Goal: Information Seeking & Learning: Learn about a topic

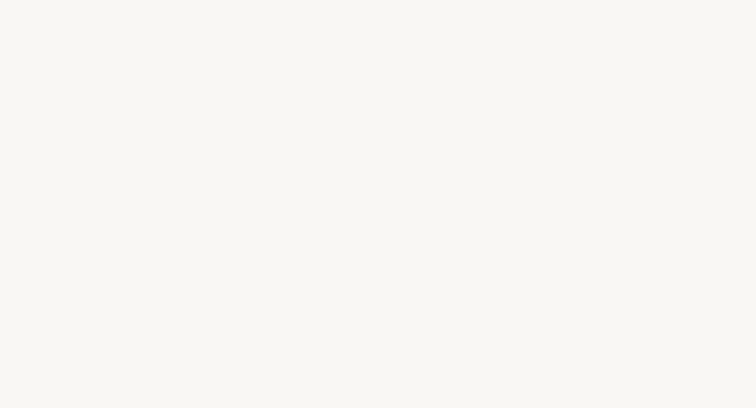
select select "ES"
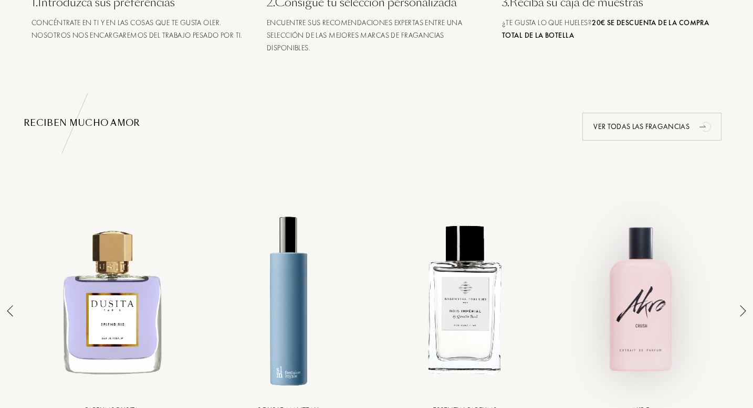
scroll to position [561, 0]
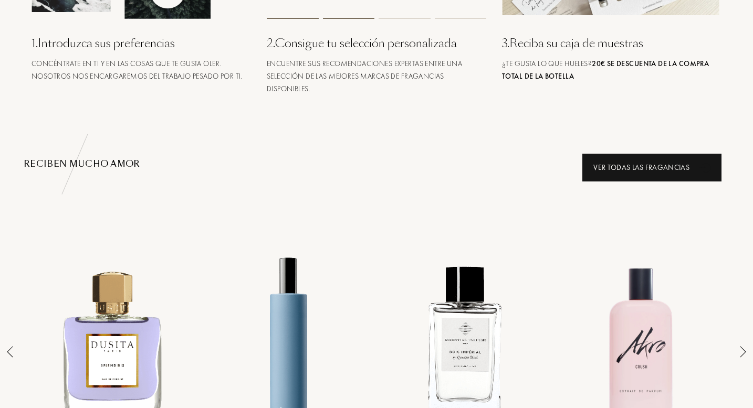
click at [653, 173] on div "Ver todas las fragancias" at bounding box center [651, 168] width 139 height 28
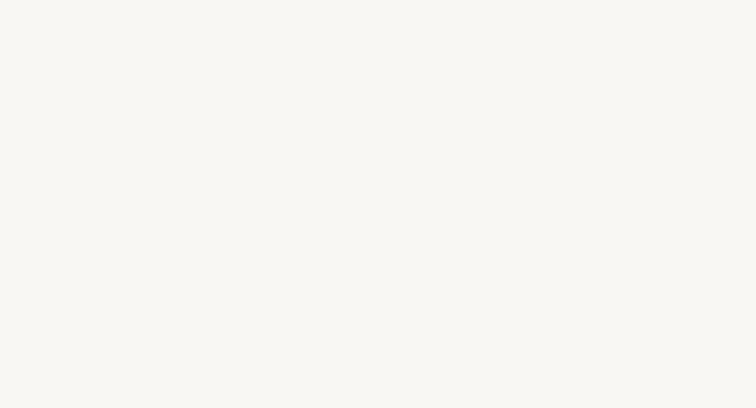
select select "ES"
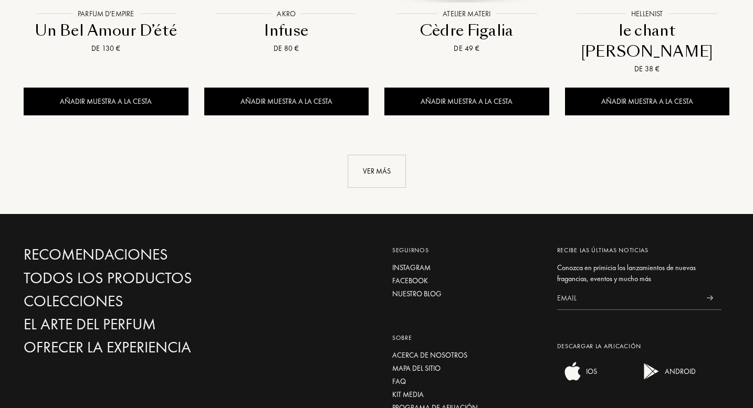
scroll to position [1232, 0]
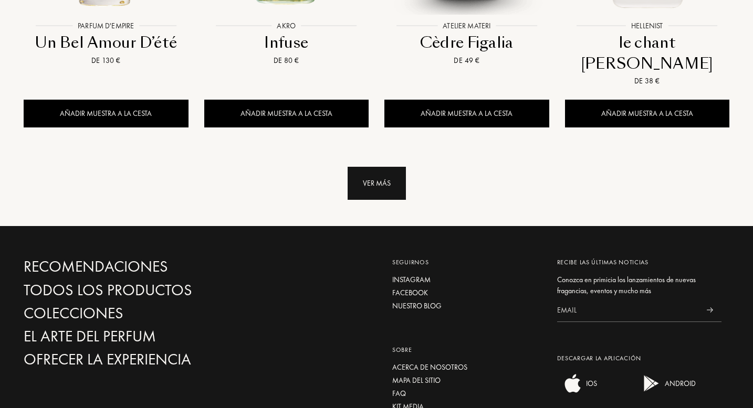
click at [383, 167] on div "Ver más" at bounding box center [376, 183] width 58 height 33
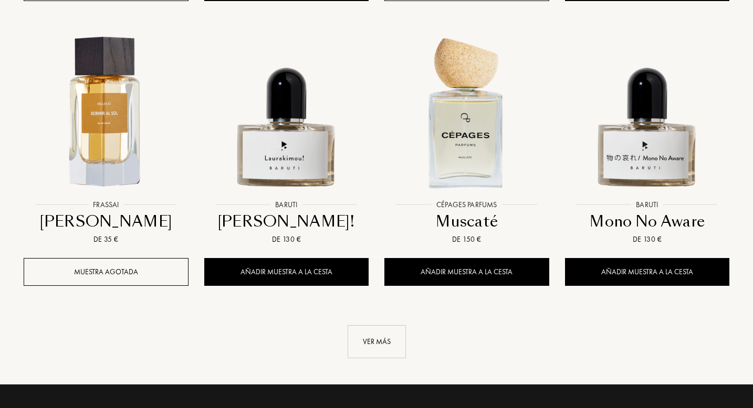
scroll to position [1950, 0]
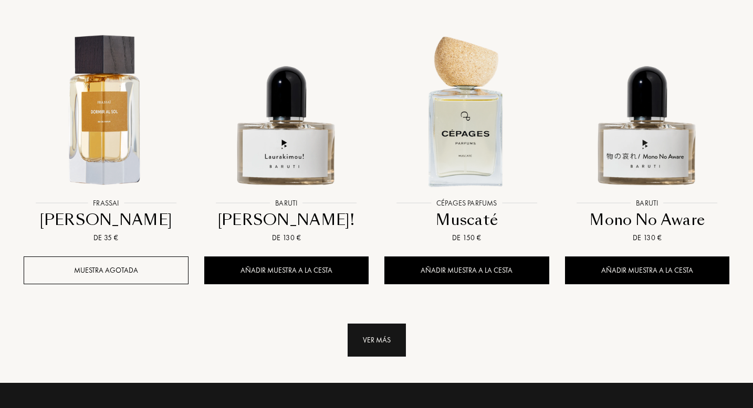
click at [382, 324] on div "Ver más" at bounding box center [376, 340] width 58 height 33
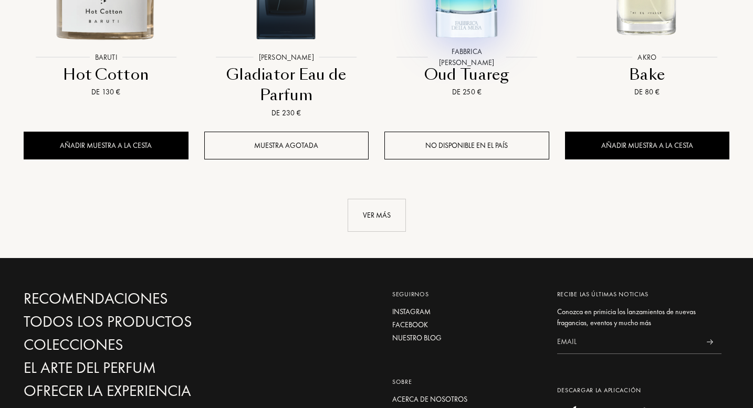
scroll to position [2993, 0]
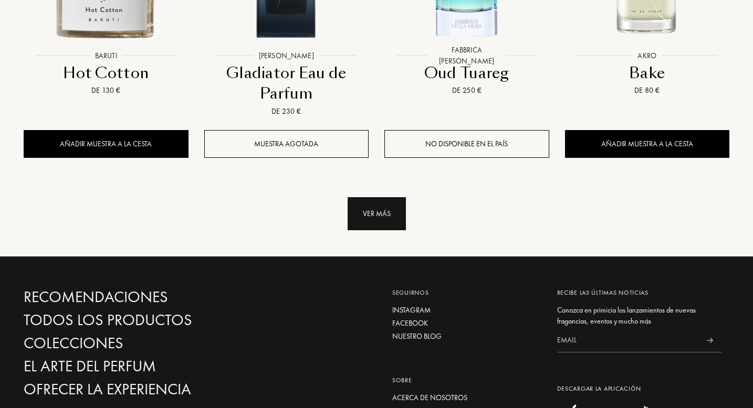
click at [372, 197] on div "Ver más" at bounding box center [376, 213] width 58 height 33
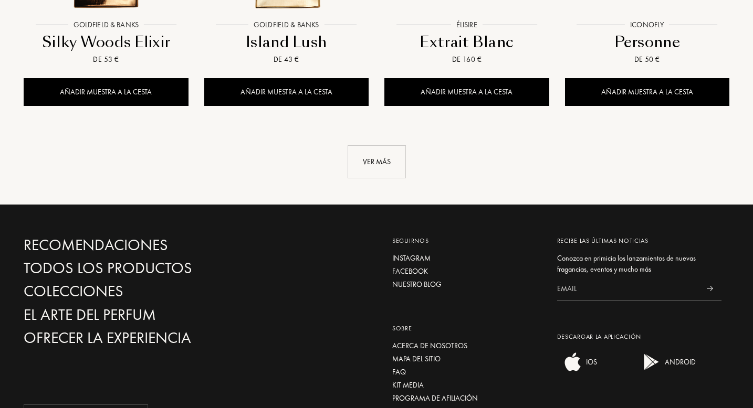
scroll to position [3903, 0]
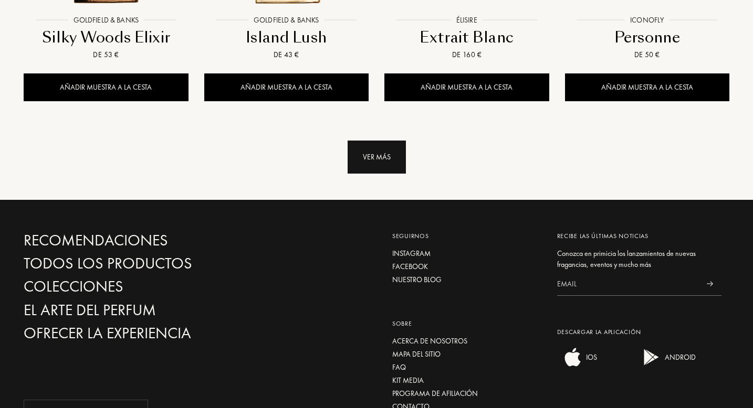
click at [376, 141] on div "Ver más" at bounding box center [376, 157] width 58 height 33
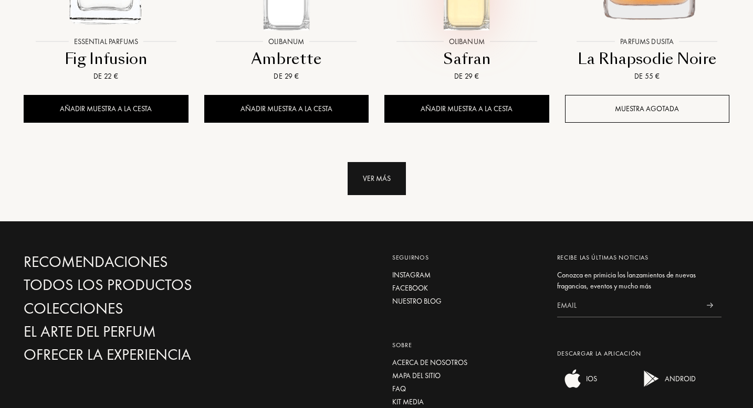
scroll to position [4757, 0]
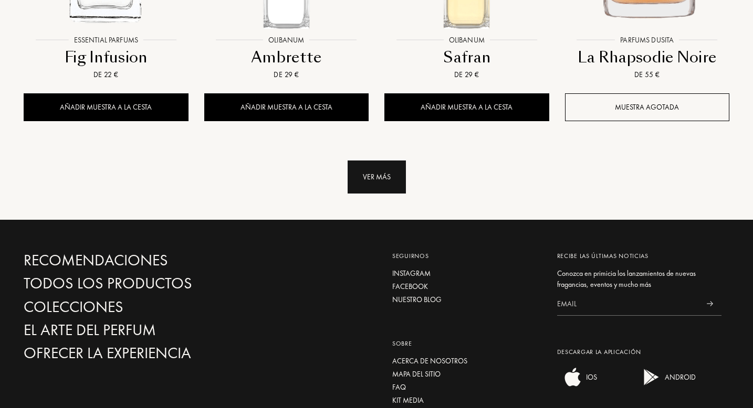
click at [380, 161] on div "Ver más" at bounding box center [376, 177] width 58 height 33
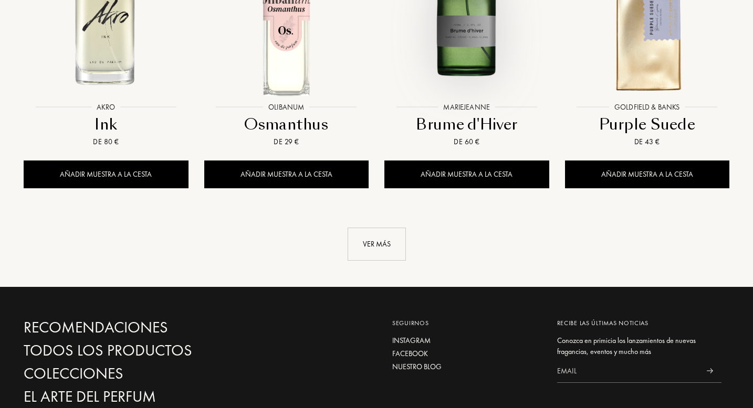
scroll to position [5614, 0]
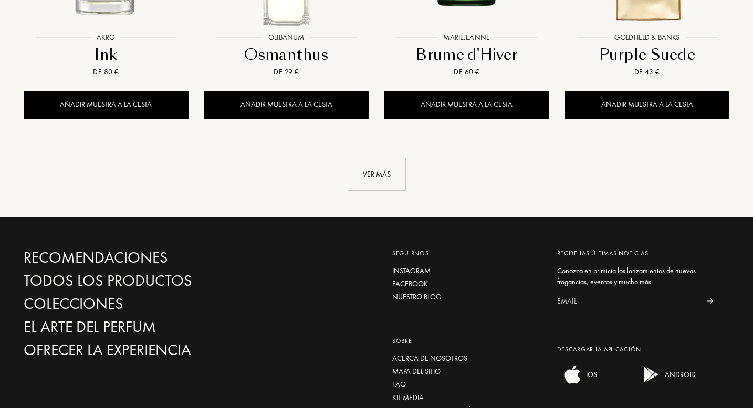
click at [380, 158] on div "Ver más" at bounding box center [376, 174] width 58 height 33
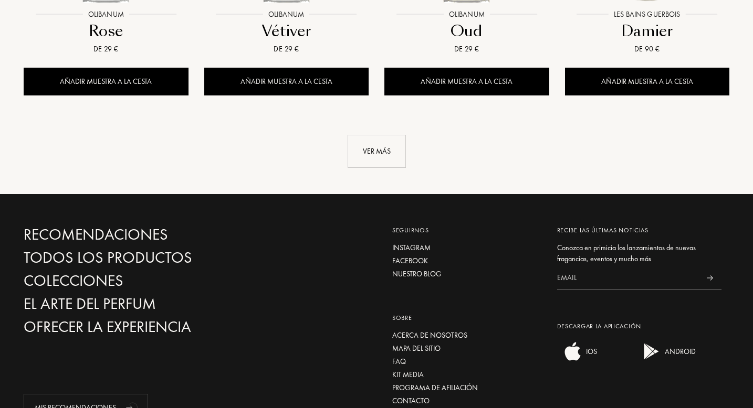
scroll to position [6537, 0]
